Goal: Information Seeking & Learning: Learn about a topic

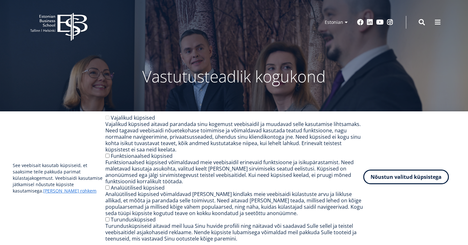
click at [416, 180] on button "Nõustun valitud küpsistega" at bounding box center [406, 177] width 86 height 15
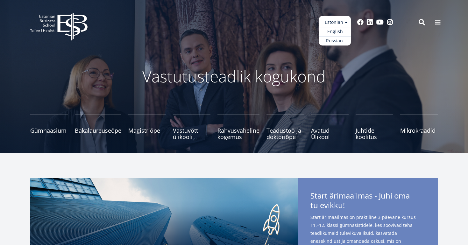
click at [342, 22] on ul "Estonian English Russian" at bounding box center [335, 31] width 32 height 30
click at [340, 40] on link "Russian" at bounding box center [335, 40] width 32 height 9
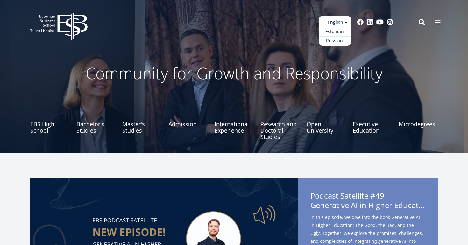
click at [343, 22] on ul "Estonian English Russian" at bounding box center [335, 31] width 32 height 30
click at [339, 38] on link "Russian" at bounding box center [335, 40] width 32 height 9
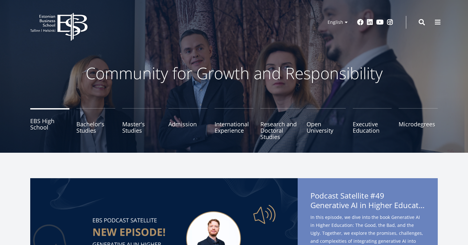
click at [47, 128] on link "EBS High School" at bounding box center [49, 124] width 39 height 32
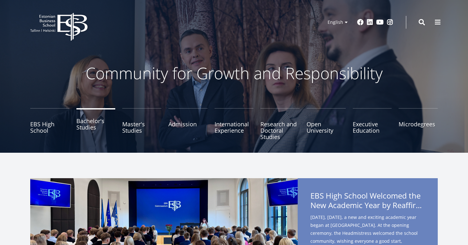
click at [98, 123] on link "Bachelor's Studies" at bounding box center [95, 124] width 39 height 32
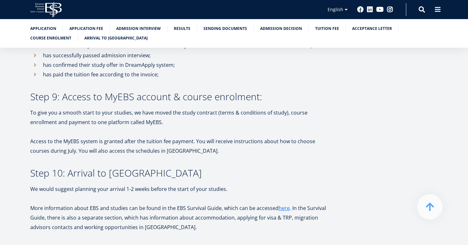
scroll to position [1635, 0]
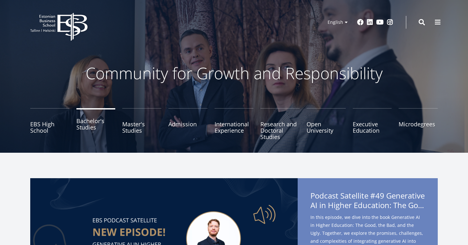
click at [103, 122] on link "Bachelor's Studies" at bounding box center [95, 124] width 39 height 32
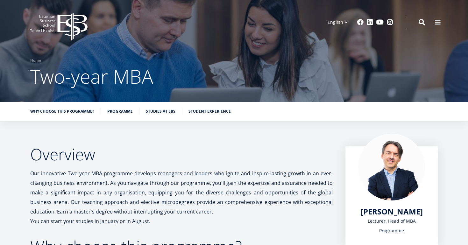
scroll to position [3, 0]
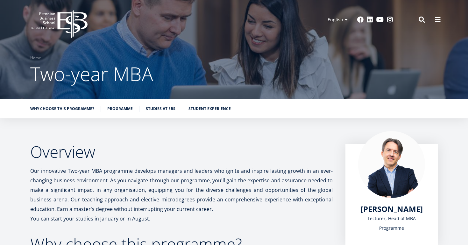
click at [74, 25] on icon at bounding box center [72, 24] width 30 height 28
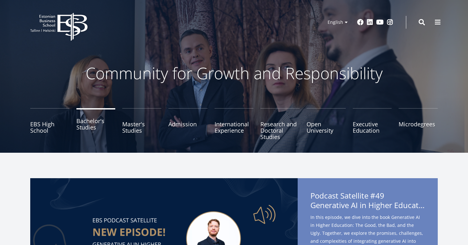
click at [97, 119] on link "Bachelor's Studies" at bounding box center [95, 124] width 39 height 32
